Goal: Check status: Check status

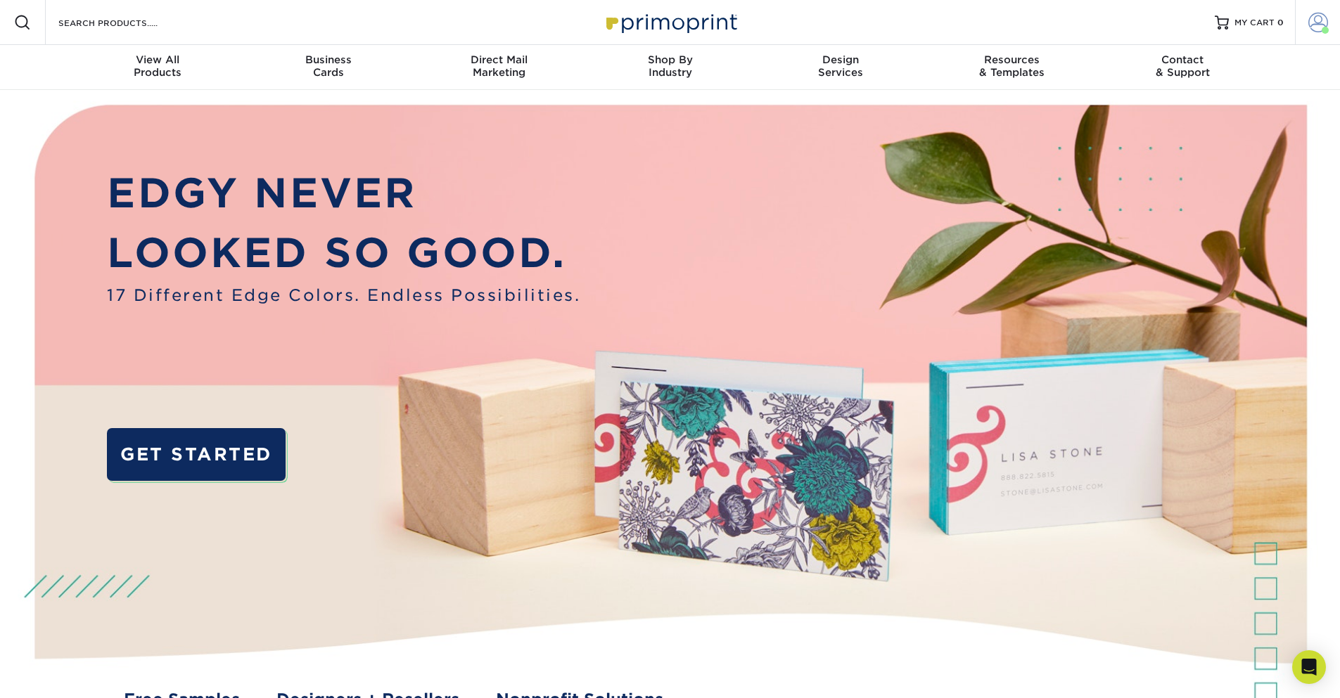
click at [1316, 22] on span at bounding box center [1318, 23] width 20 height 20
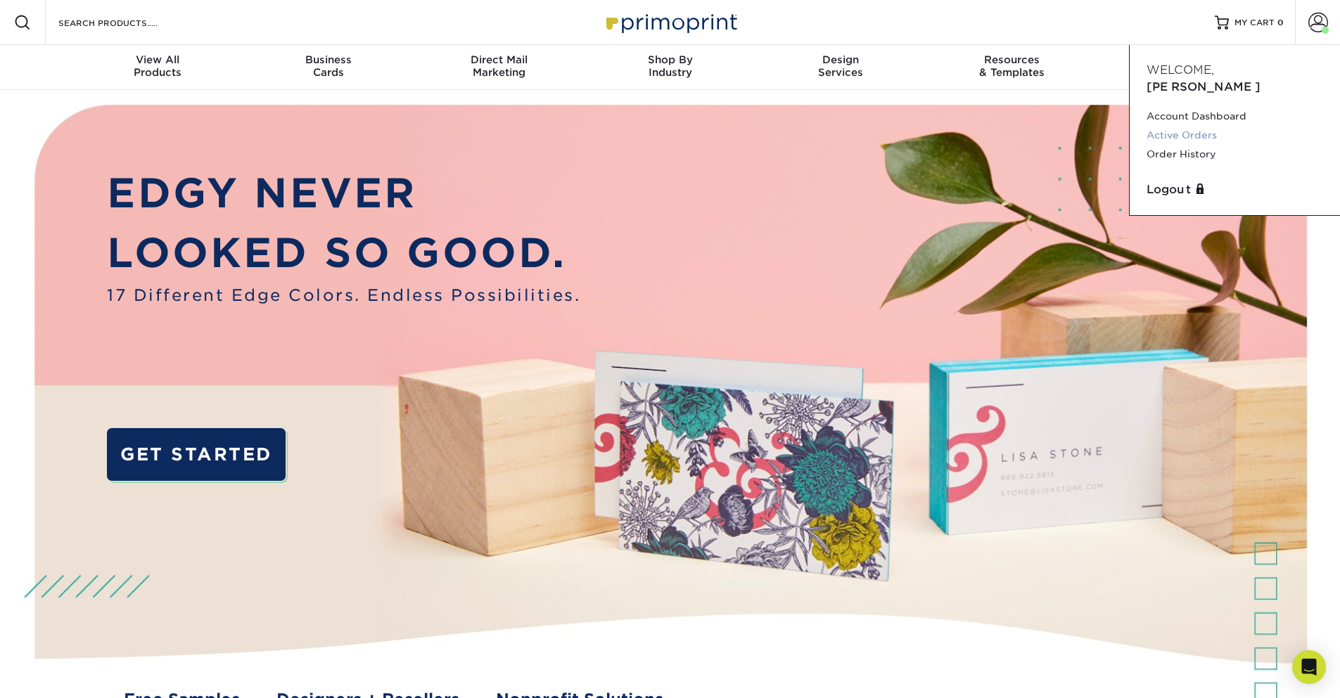
click at [1190, 126] on link "Active Orders" at bounding box center [1234, 135] width 177 height 19
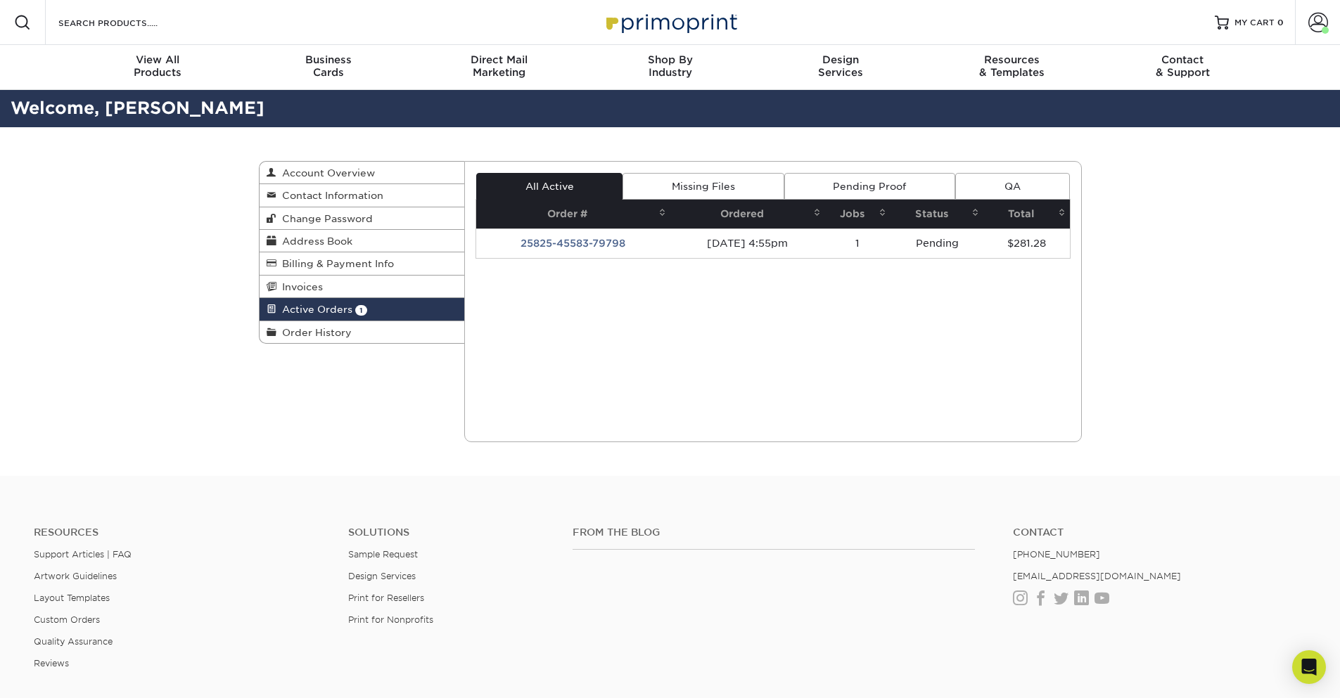
click at [818, 190] on link "Pending Proof" at bounding box center [869, 186] width 171 height 27
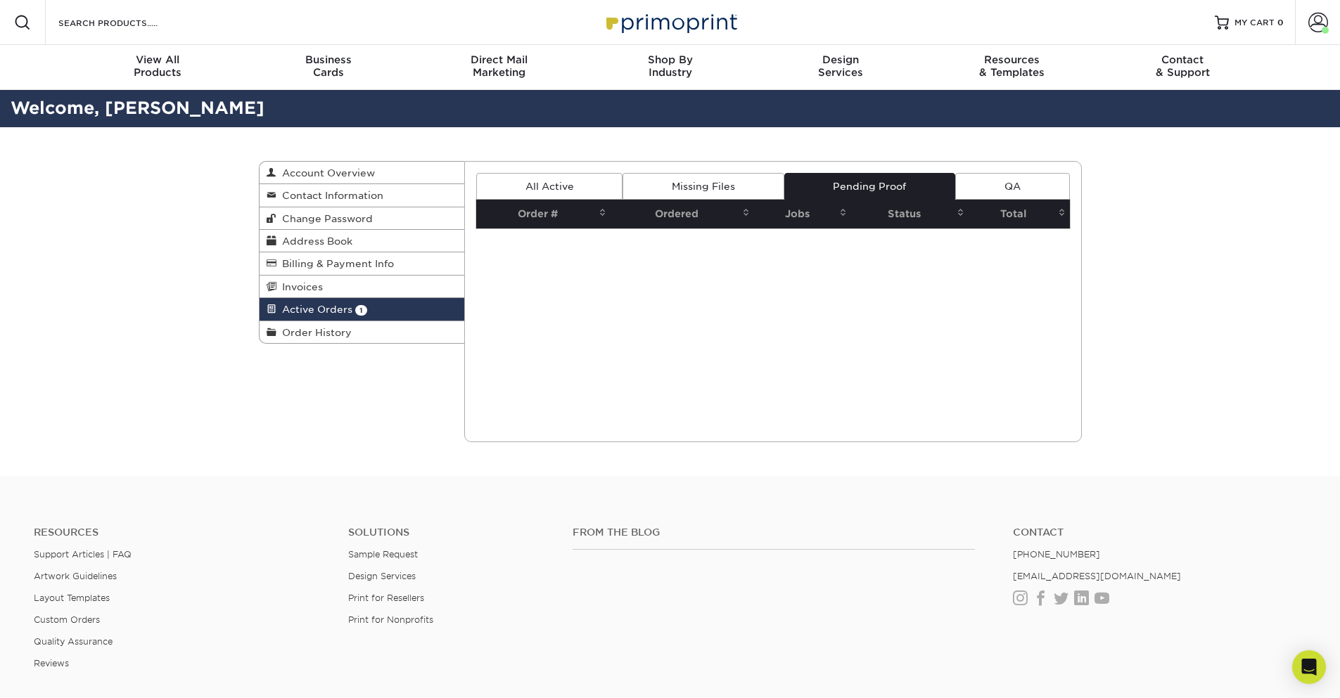
click at [683, 190] on link "Missing Files" at bounding box center [702, 186] width 161 height 27
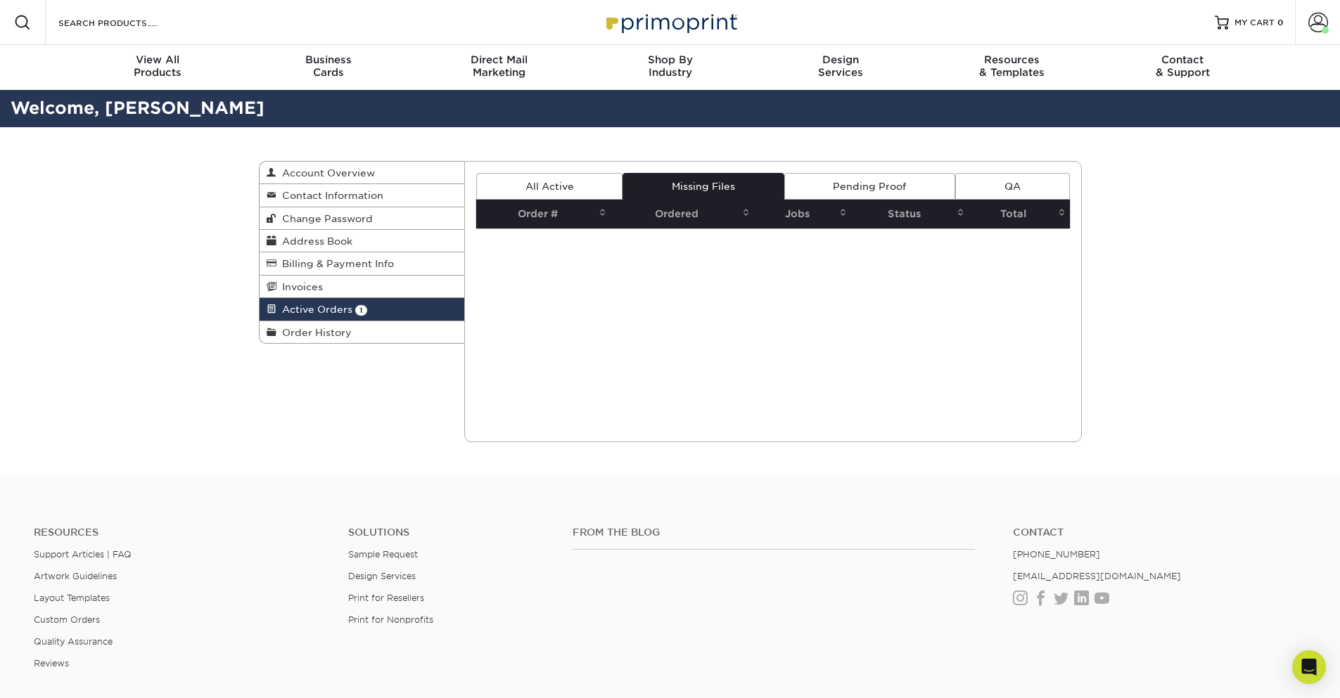
click at [571, 188] on link "All Active" at bounding box center [549, 186] width 146 height 27
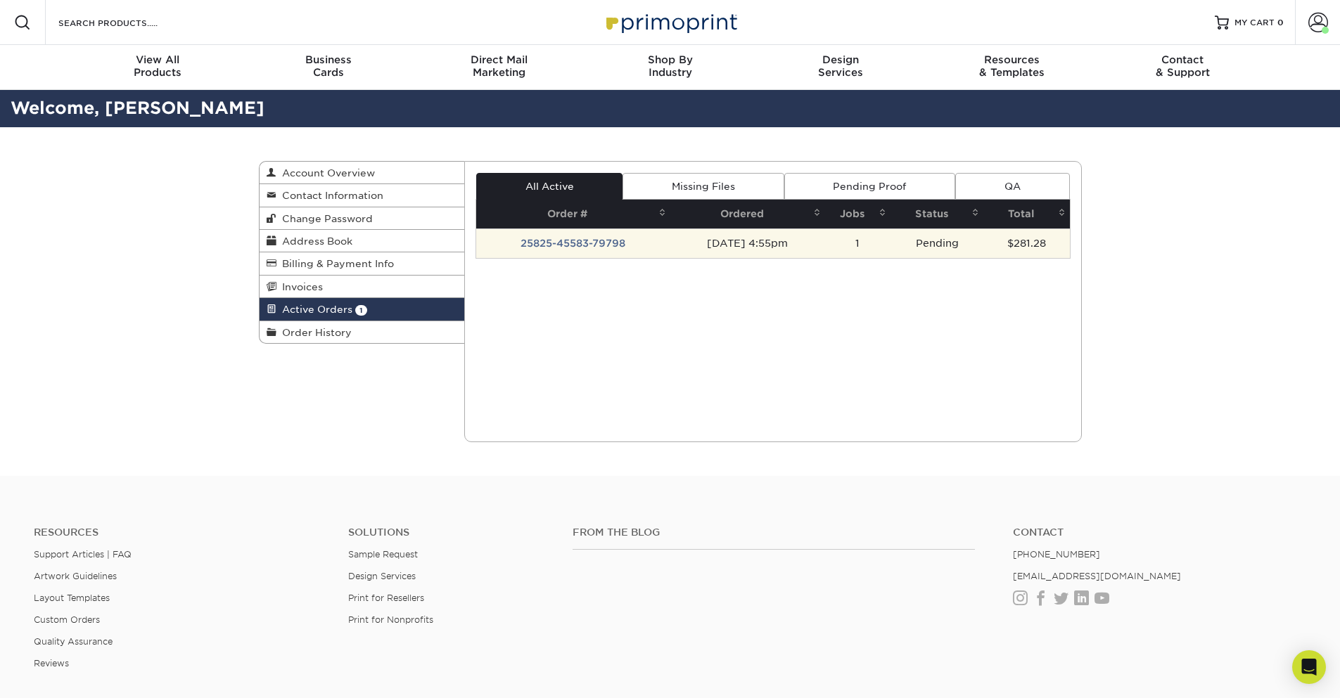
click at [572, 245] on td "25825-45583-79798" at bounding box center [573, 244] width 194 height 30
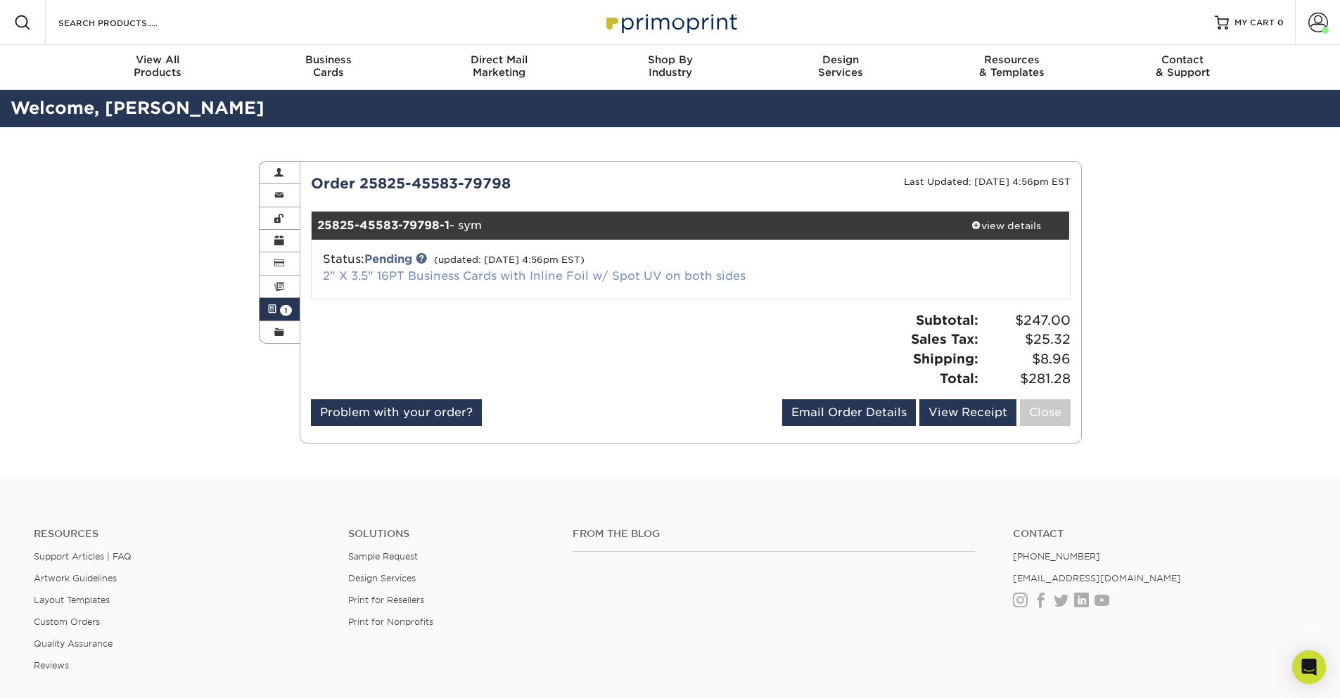
click at [475, 274] on link "2" X 3.5" 16PT Business Cards with Inline Foil w/ Spot UV on both sides" at bounding box center [534, 275] width 423 height 13
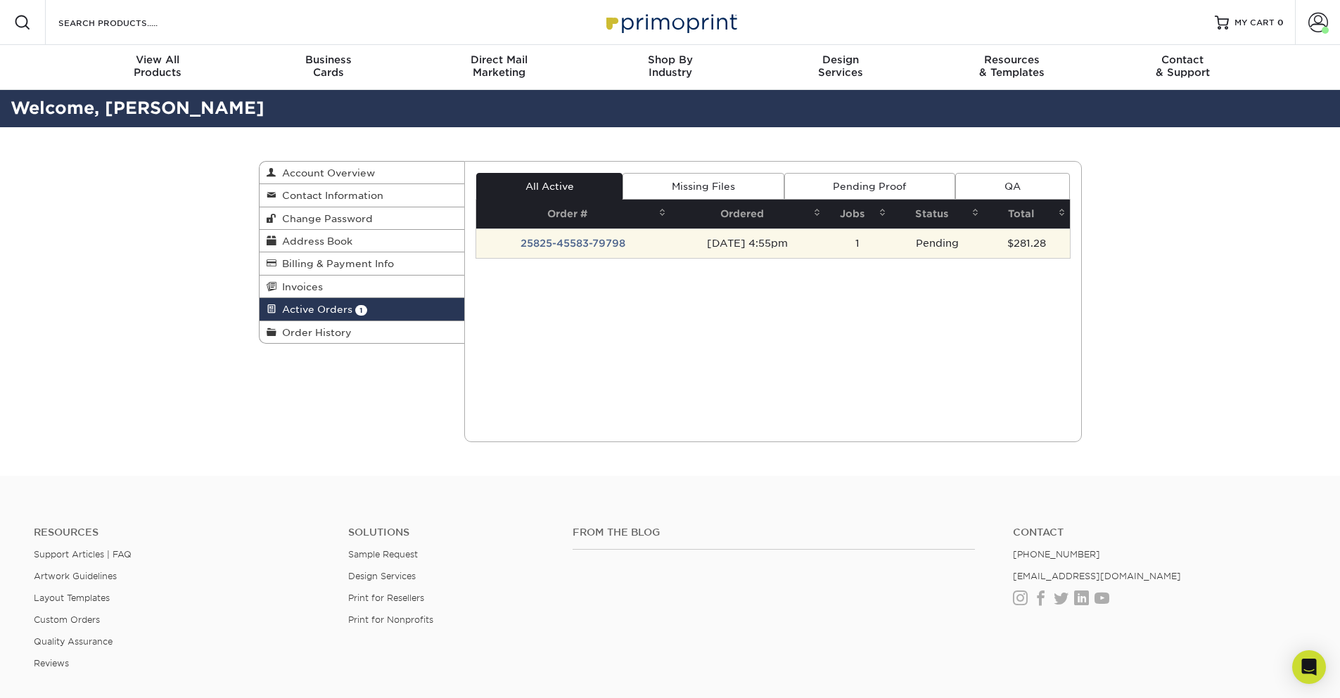
click at [568, 245] on td "25825-45583-79798" at bounding box center [573, 244] width 194 height 30
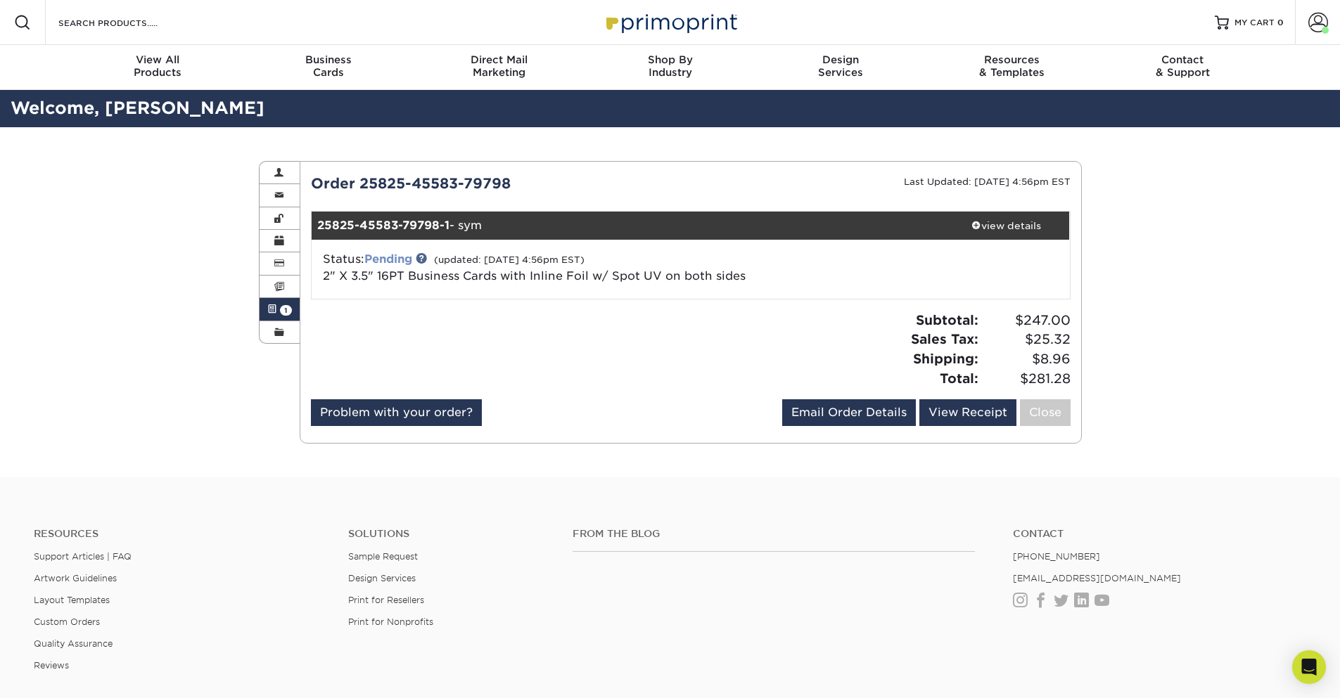
click at [376, 260] on link "Pending" at bounding box center [388, 258] width 48 height 13
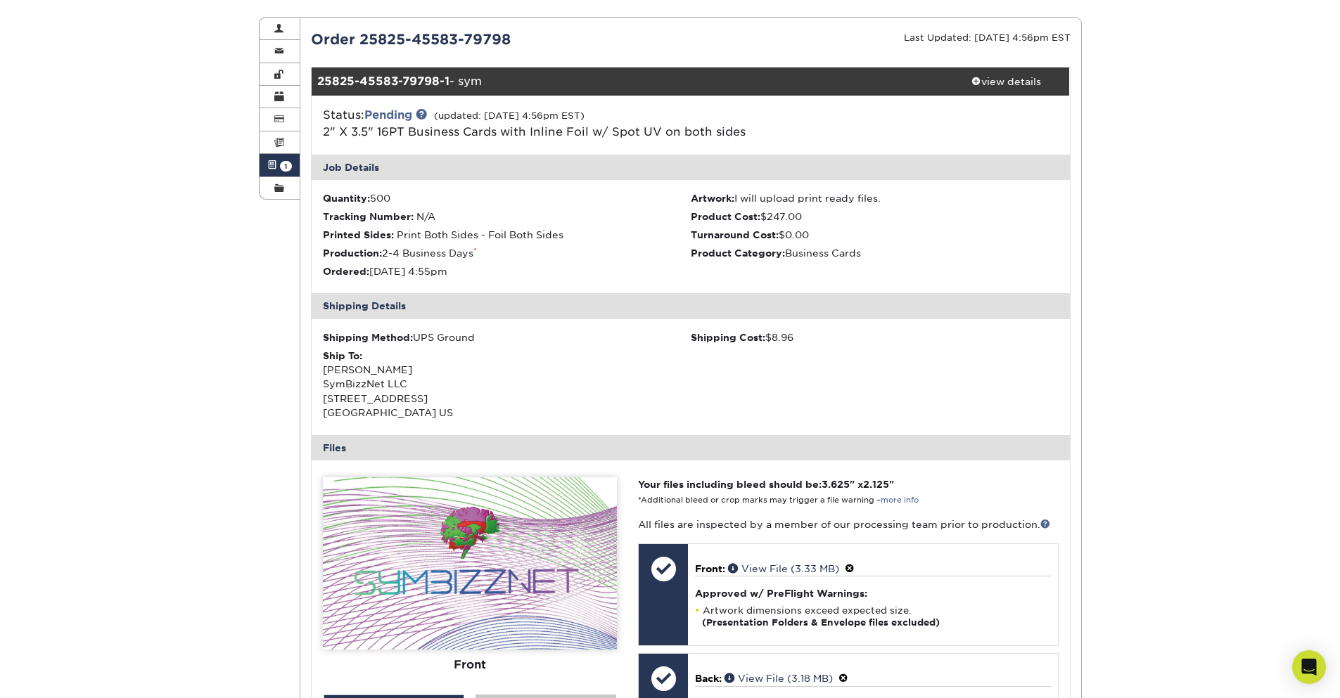
scroll to position [422, 0]
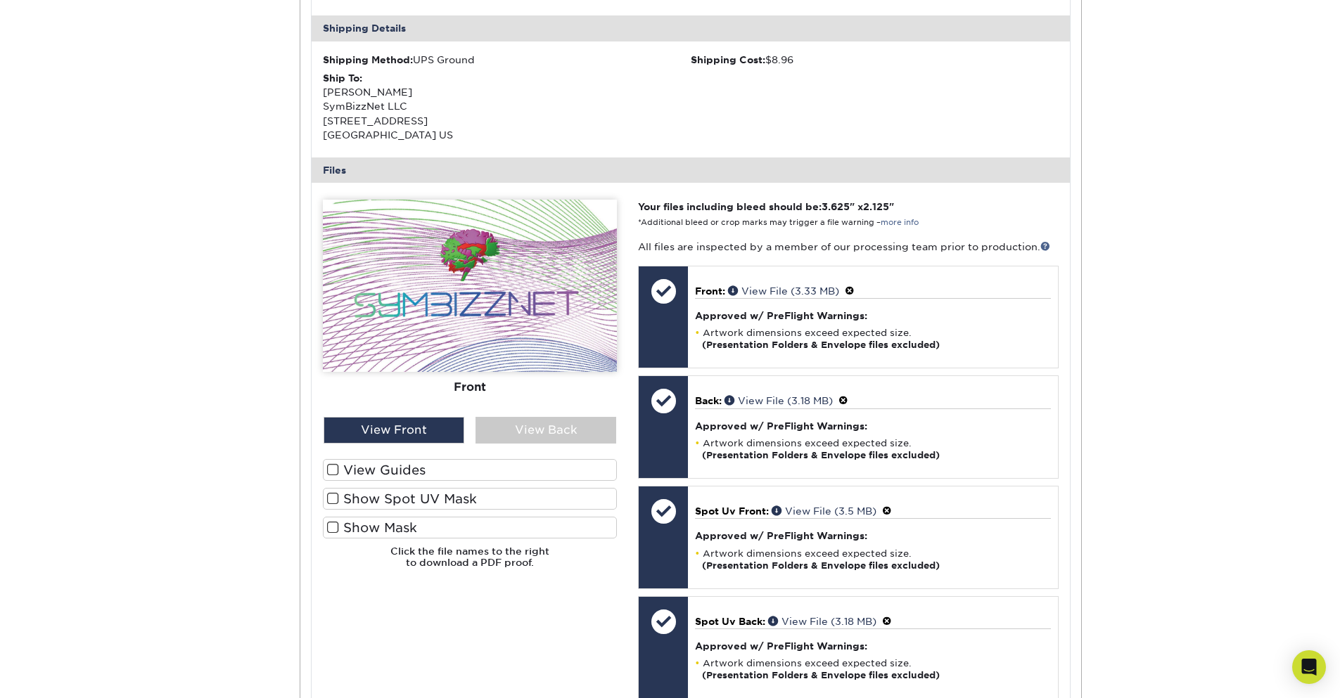
click at [336, 498] on span at bounding box center [333, 498] width 12 height 13
click at [0, 0] on input "Show Spot UV Mask" at bounding box center [0, 0] width 0 height 0
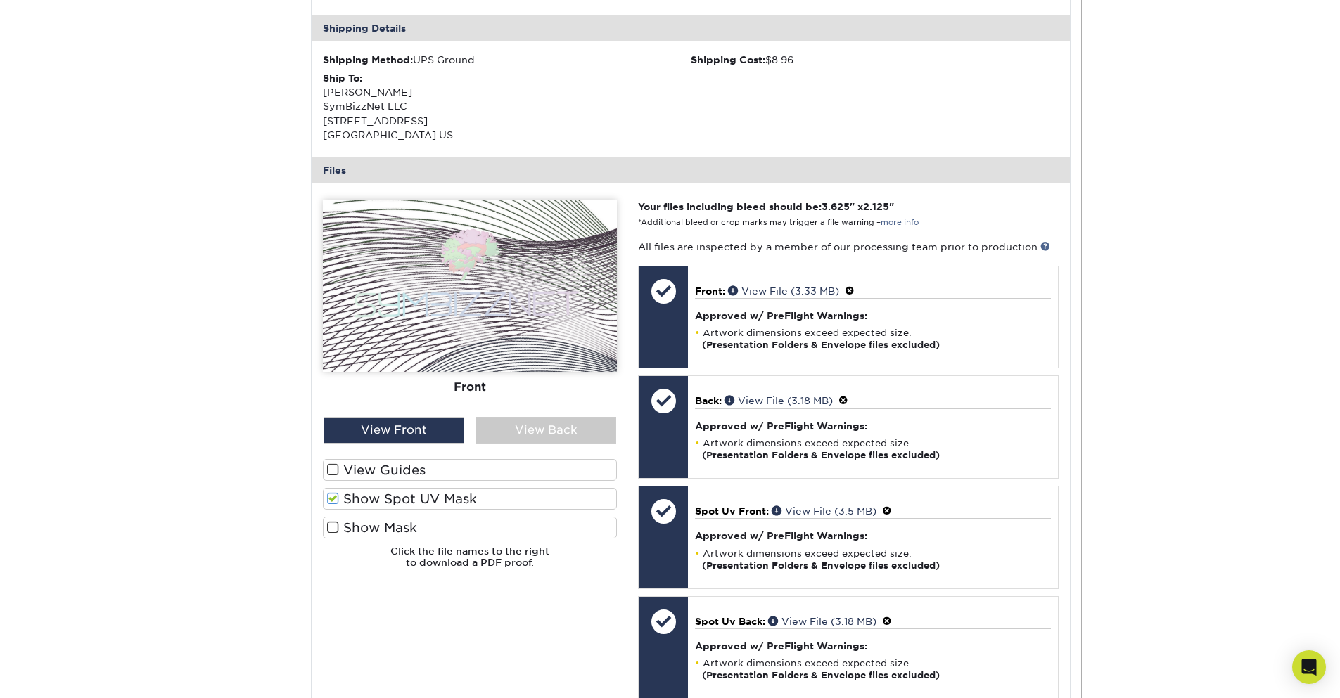
click at [334, 530] on span at bounding box center [333, 527] width 12 height 13
click at [0, 0] on input "Show Mask" at bounding box center [0, 0] width 0 height 0
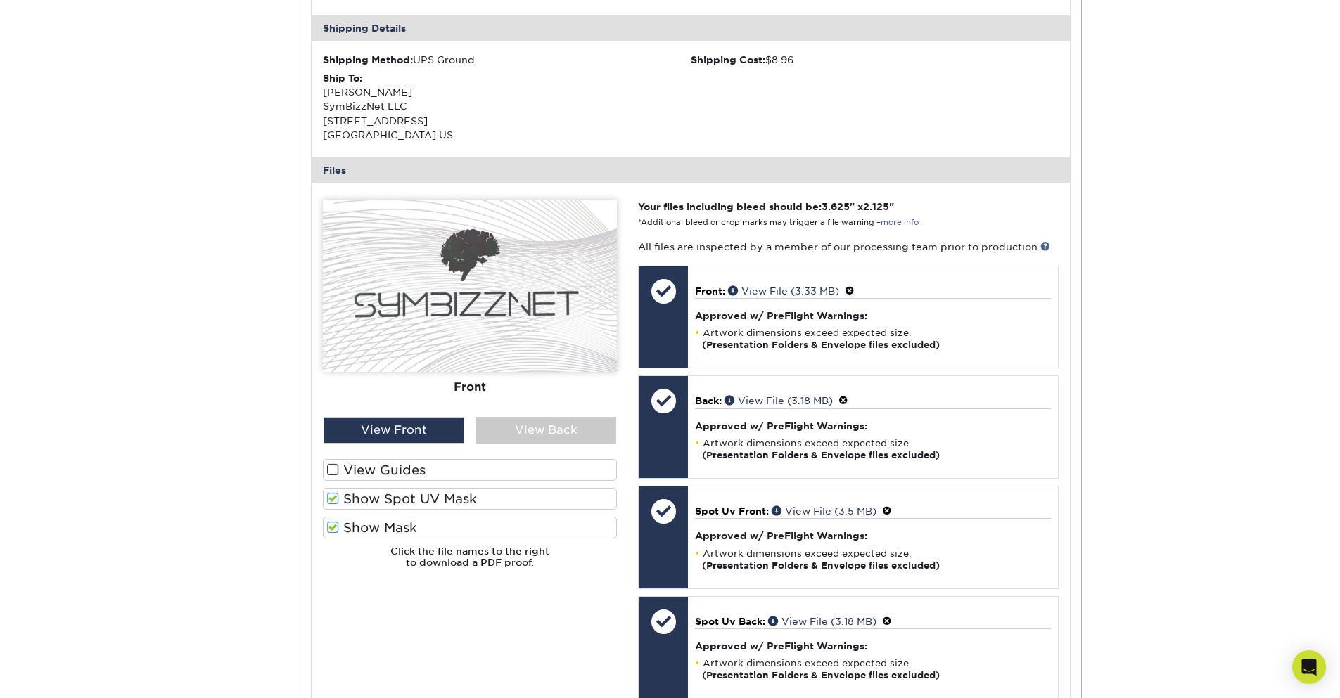
click at [327, 526] on span at bounding box center [333, 527] width 12 height 13
click at [0, 0] on input "Show Mask" at bounding box center [0, 0] width 0 height 0
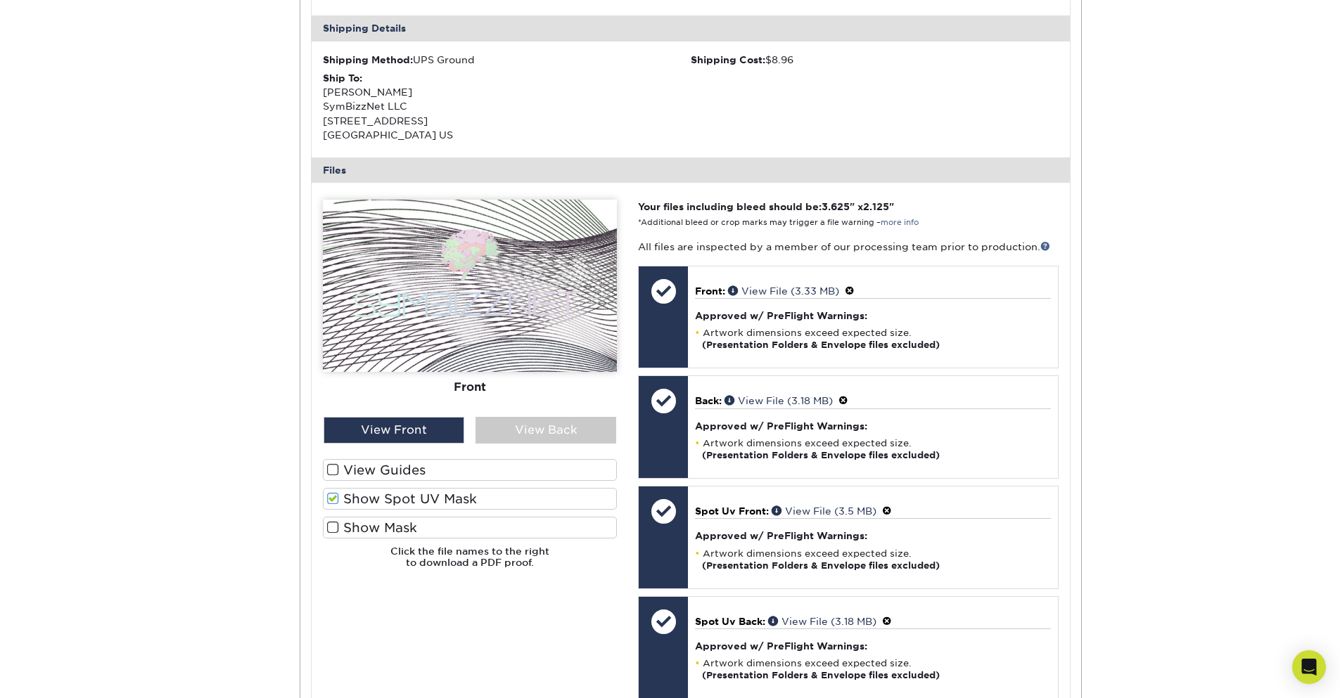
click at [333, 499] on span at bounding box center [333, 498] width 12 height 13
click at [0, 0] on input "Show Spot UV Mask" at bounding box center [0, 0] width 0 height 0
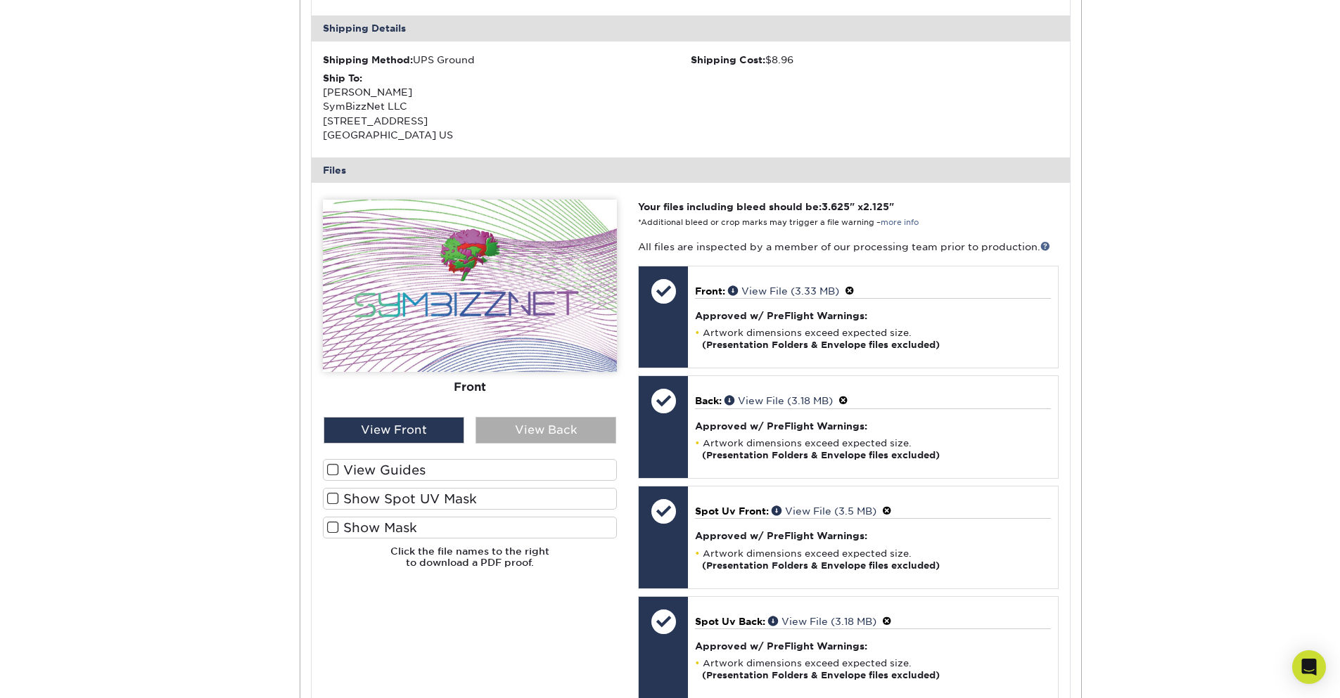
click at [515, 430] on div "View Back" at bounding box center [545, 430] width 141 height 27
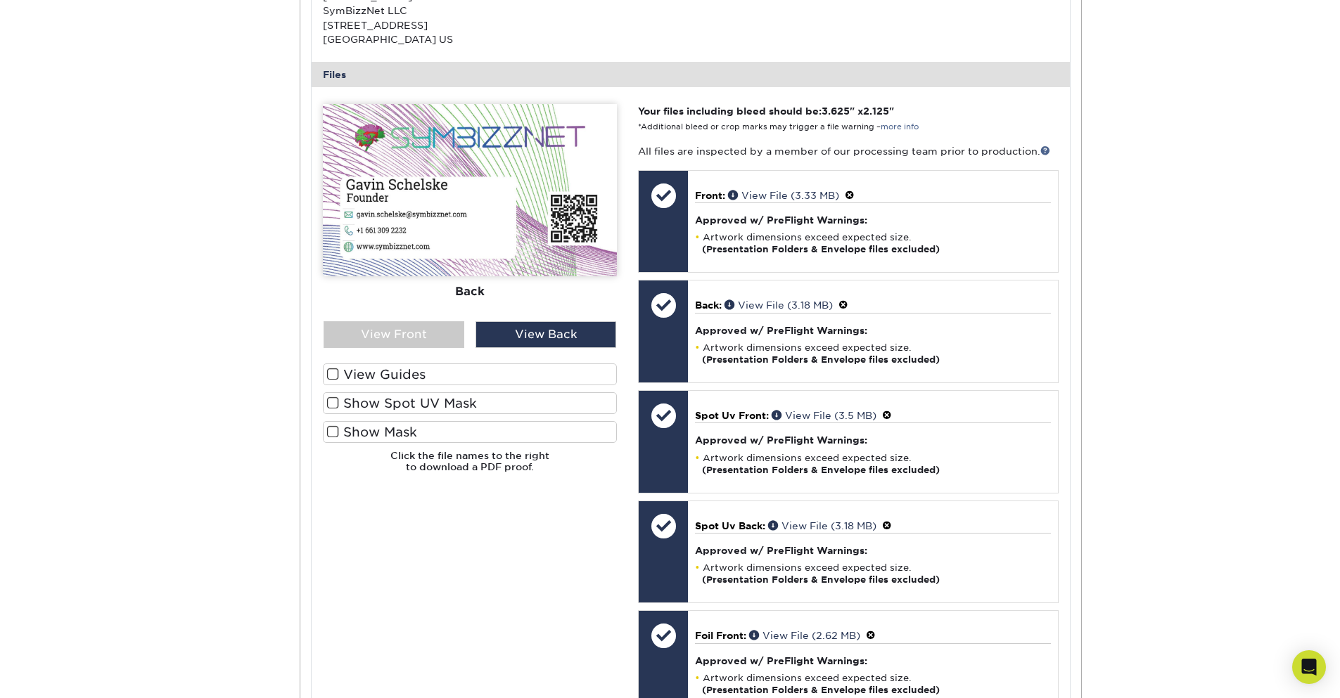
scroll to position [506, 0]
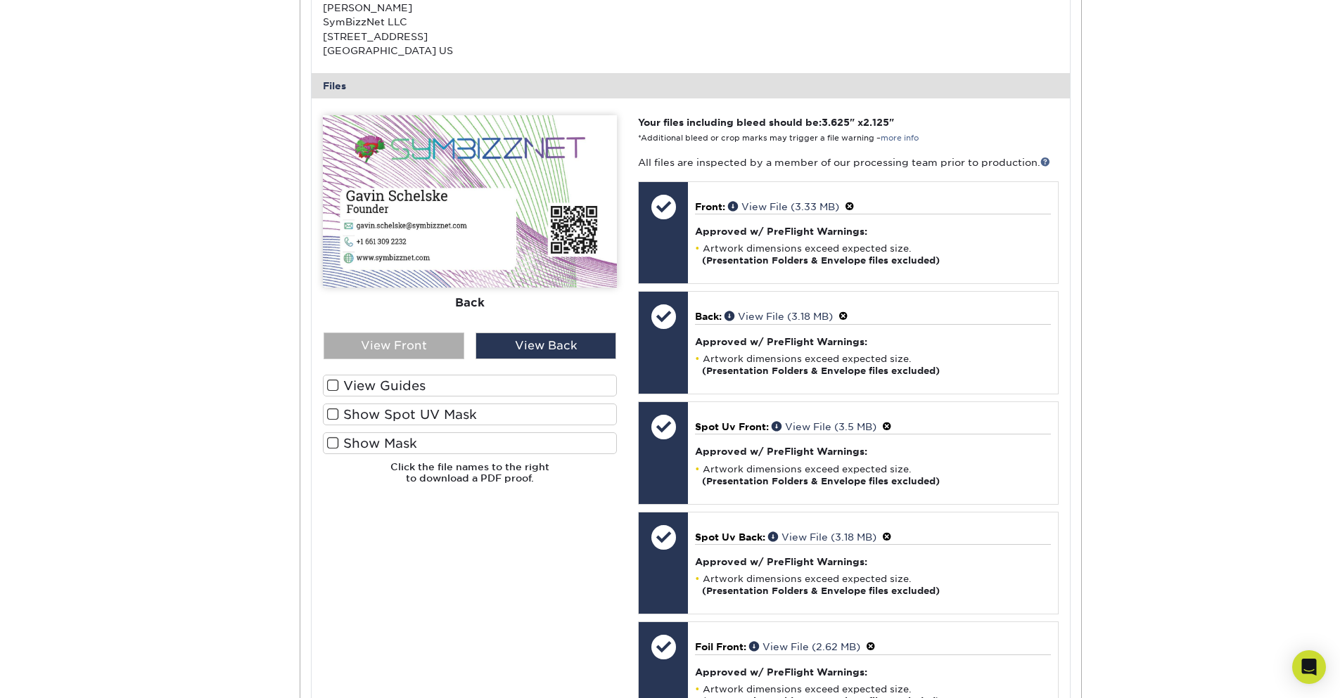
click at [383, 344] on div "View Front" at bounding box center [394, 346] width 141 height 27
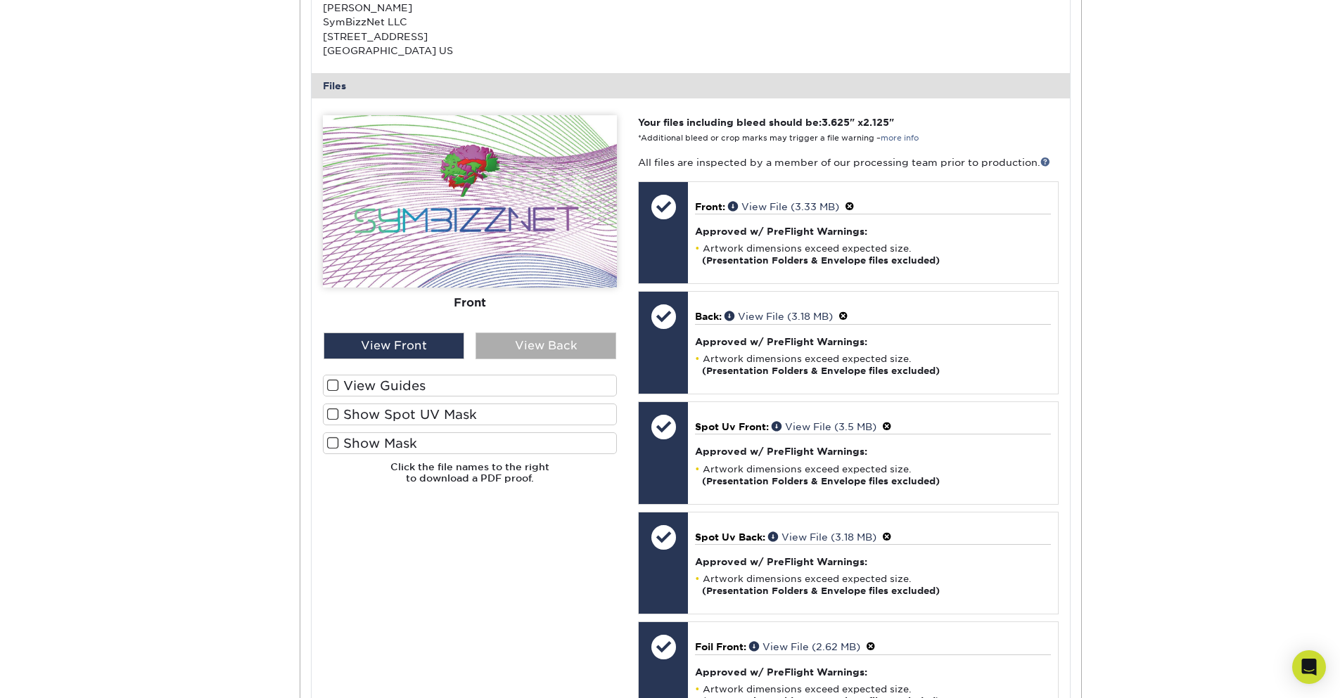
click at [522, 349] on div "View Back" at bounding box center [545, 346] width 141 height 27
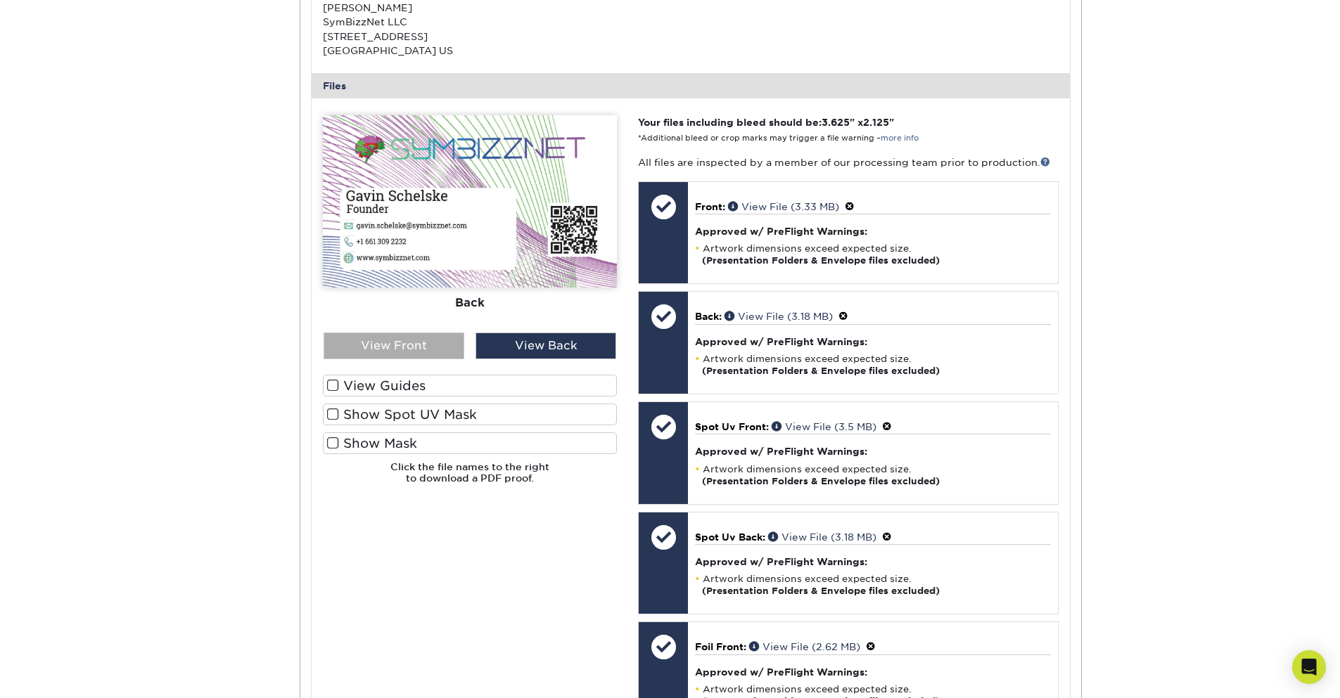
click at [376, 358] on div "View Front" at bounding box center [394, 346] width 141 height 27
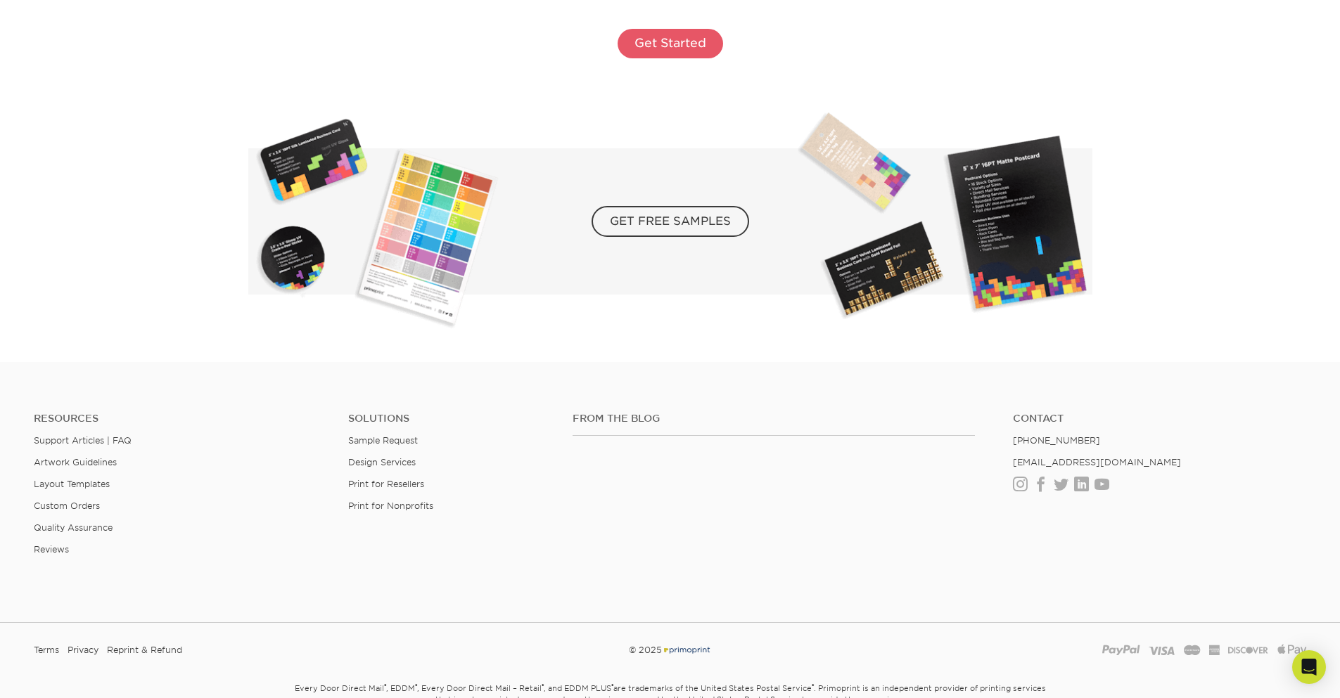
scroll to position [2591, 0]
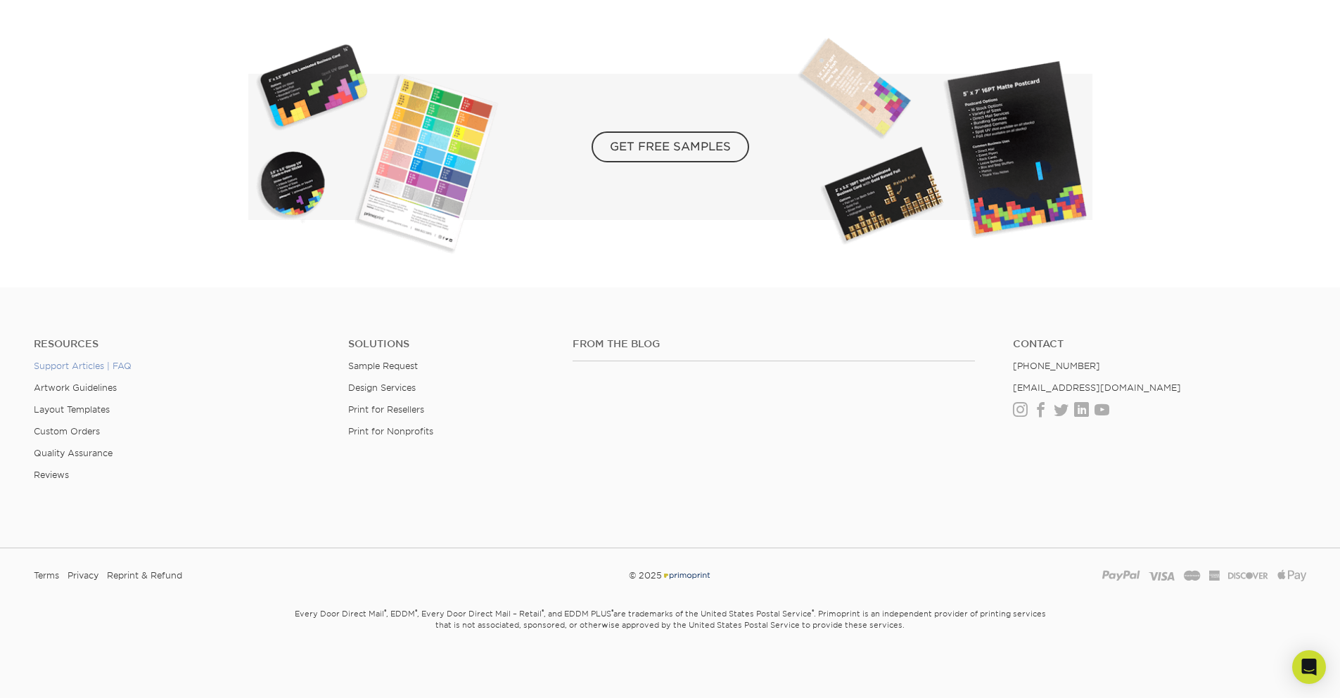
click at [126, 365] on link "Support Articles | FAQ" at bounding box center [83, 366] width 98 height 11
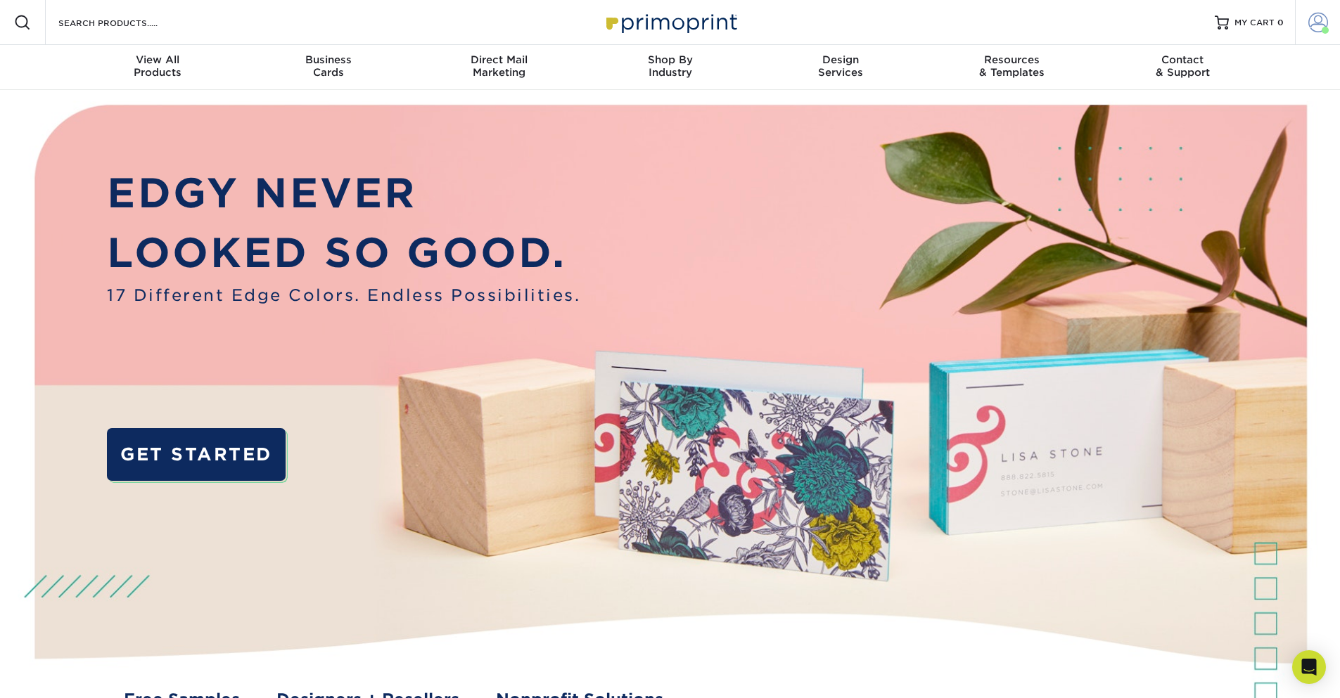
click at [1324, 27] on span at bounding box center [1324, 30] width 7 height 7
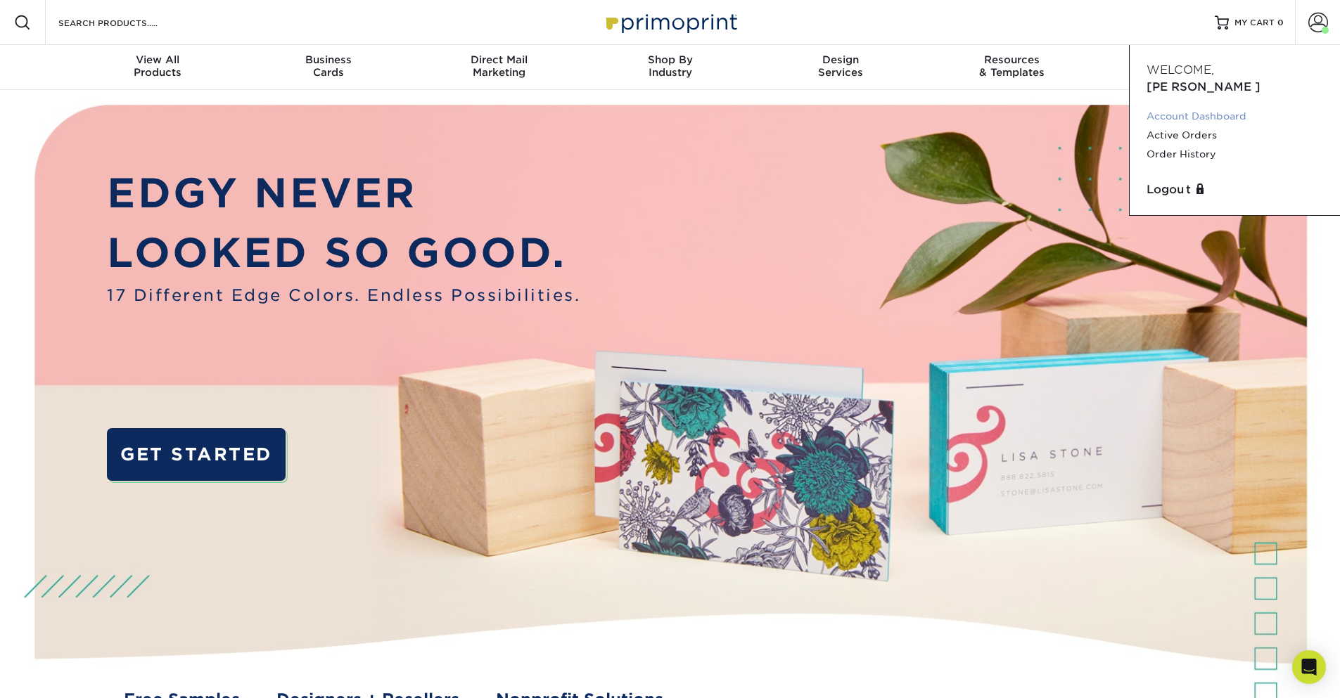
click at [1177, 107] on link "Account Dashboard" at bounding box center [1234, 116] width 177 height 19
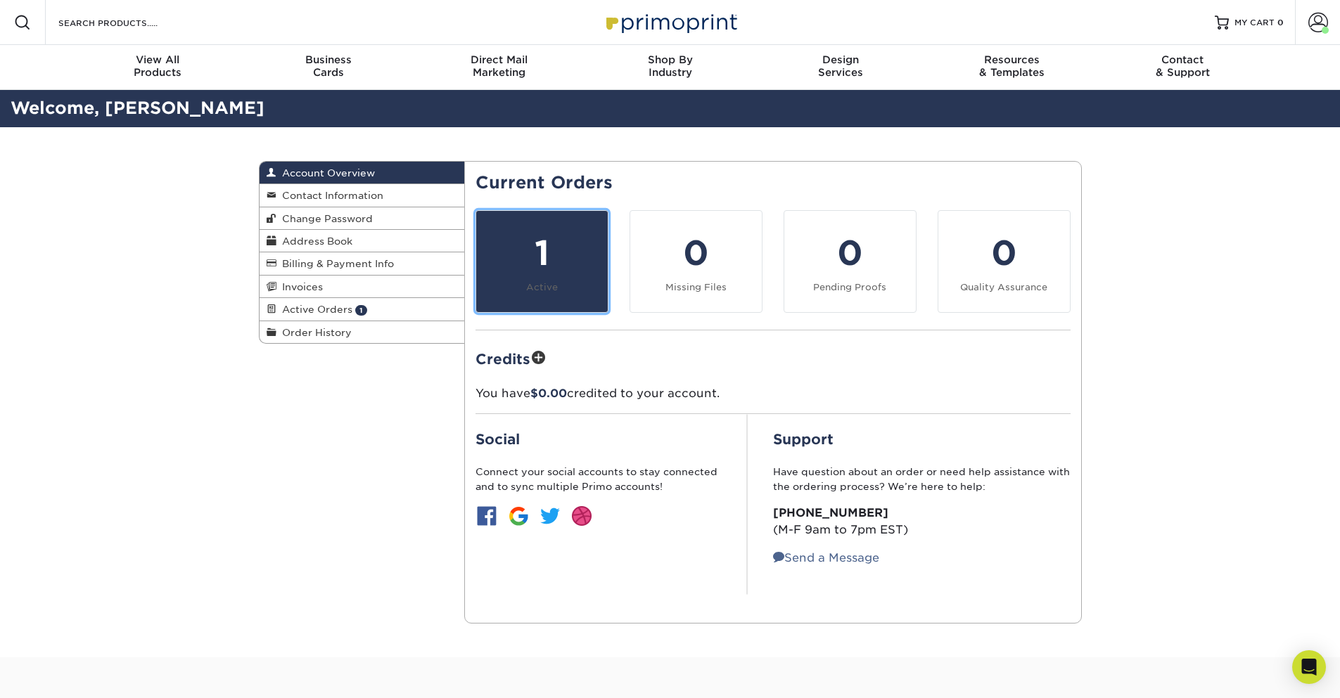
click at [544, 272] on div "1" at bounding box center [542, 253] width 115 height 51
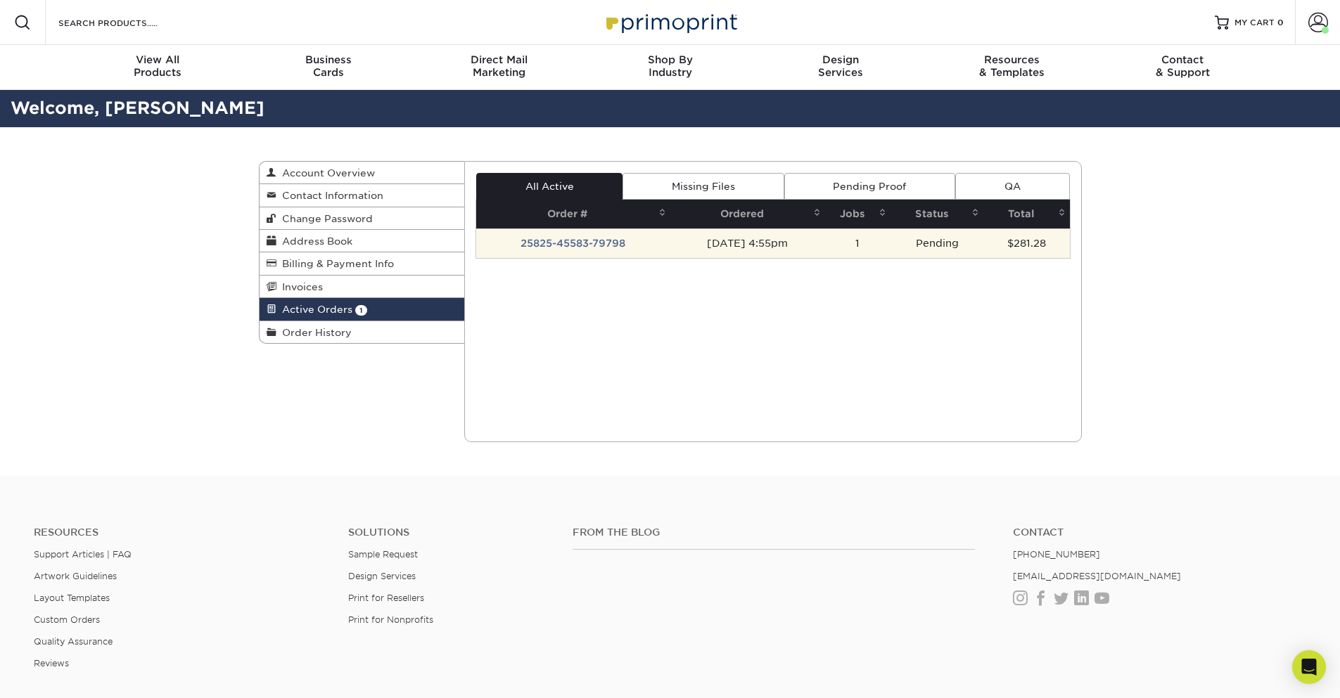
click at [553, 250] on td "25825-45583-79798" at bounding box center [573, 244] width 194 height 30
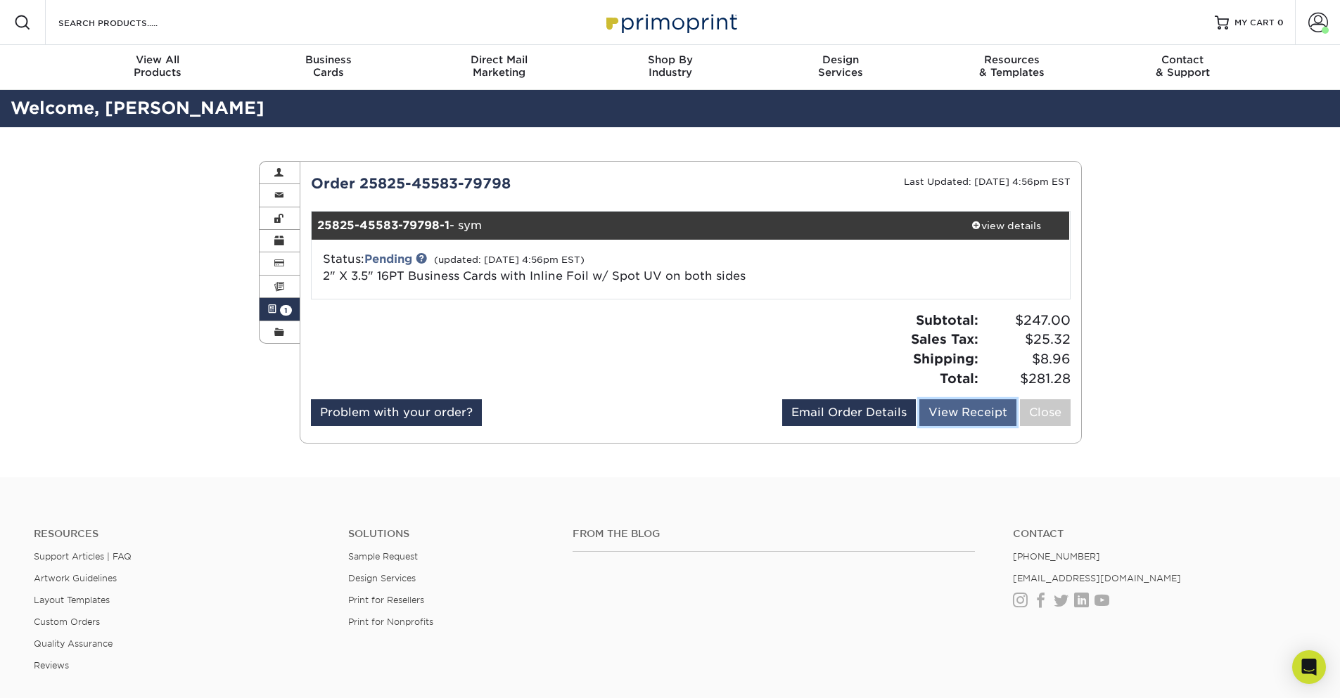
click at [977, 410] on link "View Receipt" at bounding box center [967, 412] width 97 height 27
